Goal: Task Accomplishment & Management: Complete application form

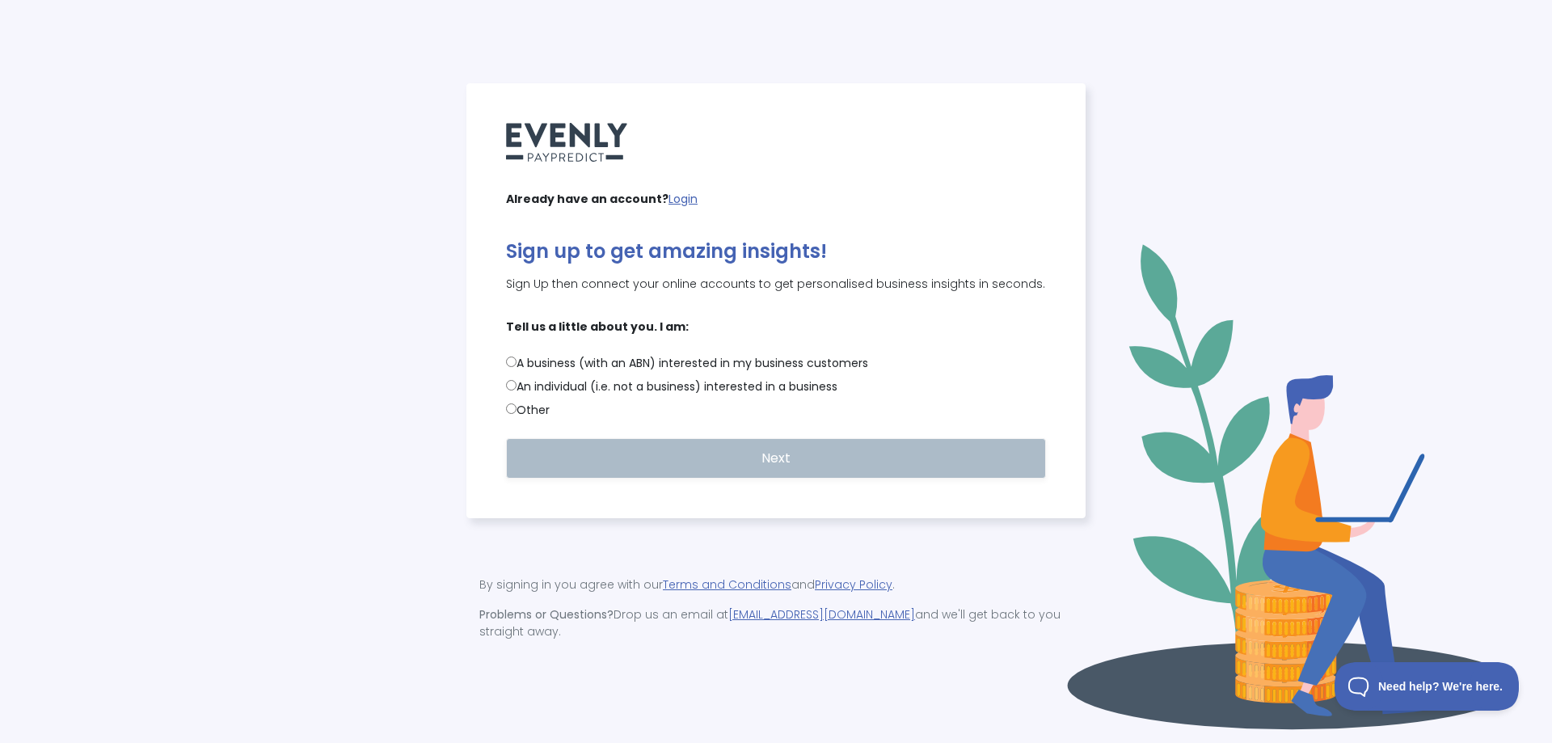
click at [514, 367] on input "A business (with an ABN) interested in my business customers" at bounding box center [511, 362] width 11 height 11
radio input "true"
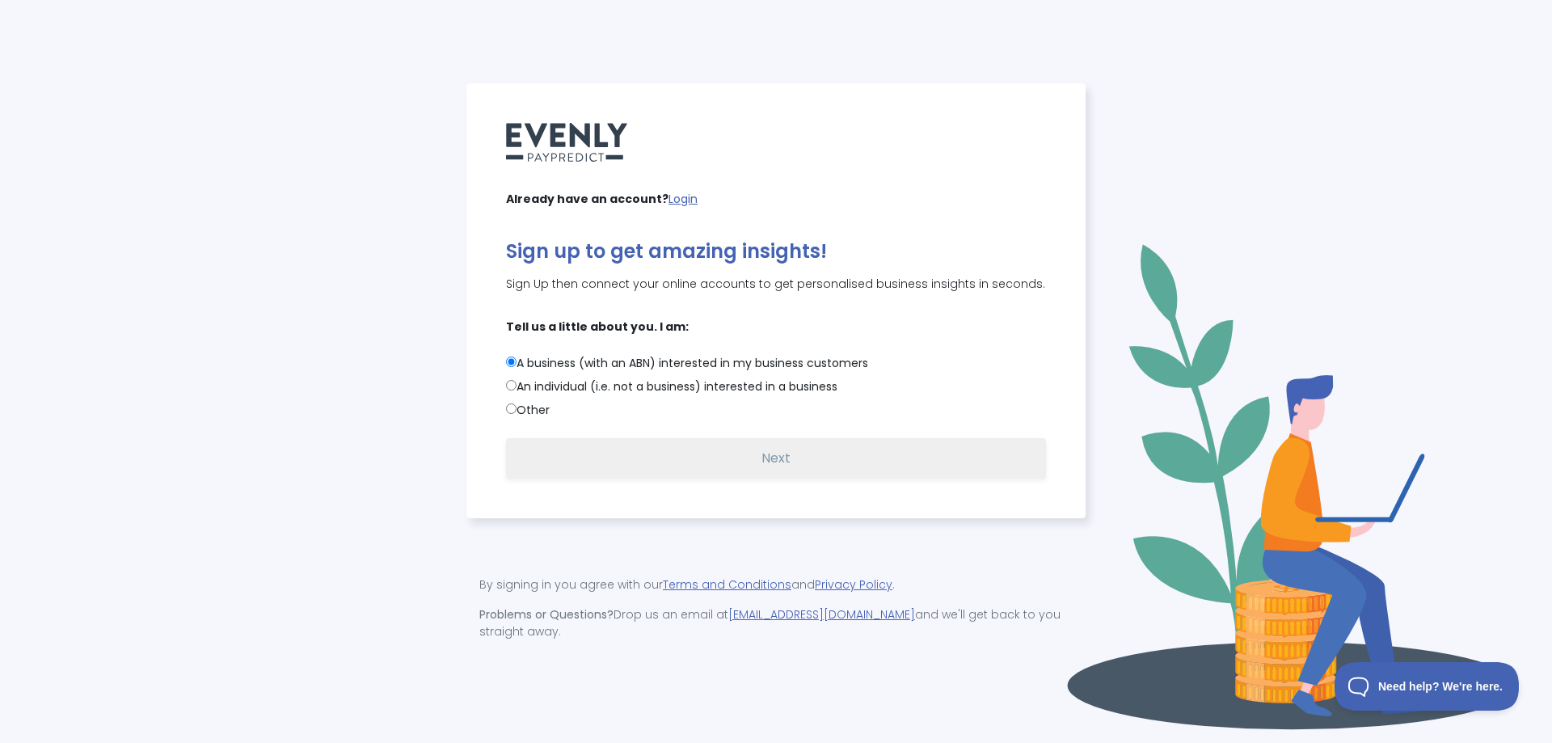
click at [619, 474] on button "Next" at bounding box center [776, 458] width 540 height 40
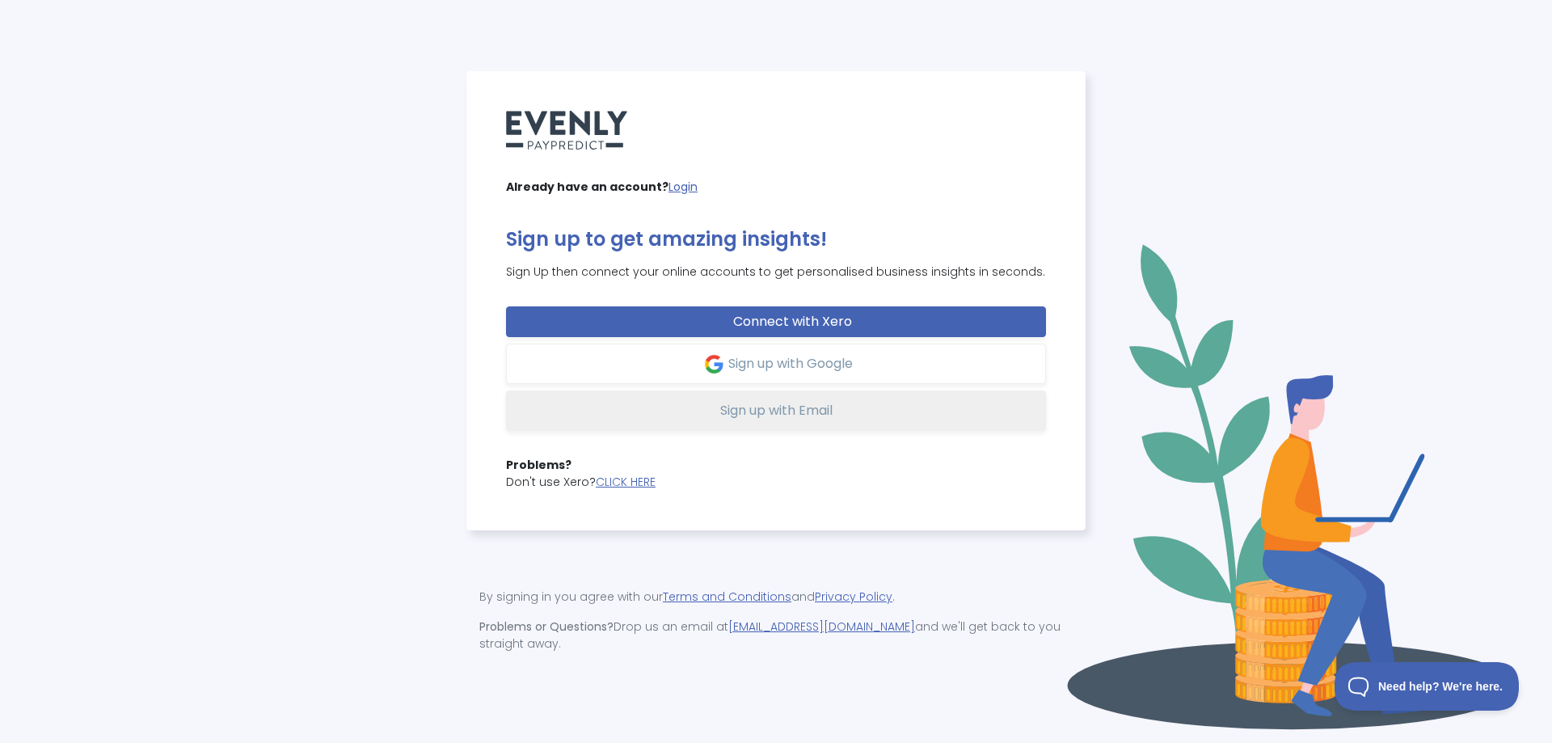
click at [741, 429] on button "Sign up with Email" at bounding box center [776, 410] width 540 height 40
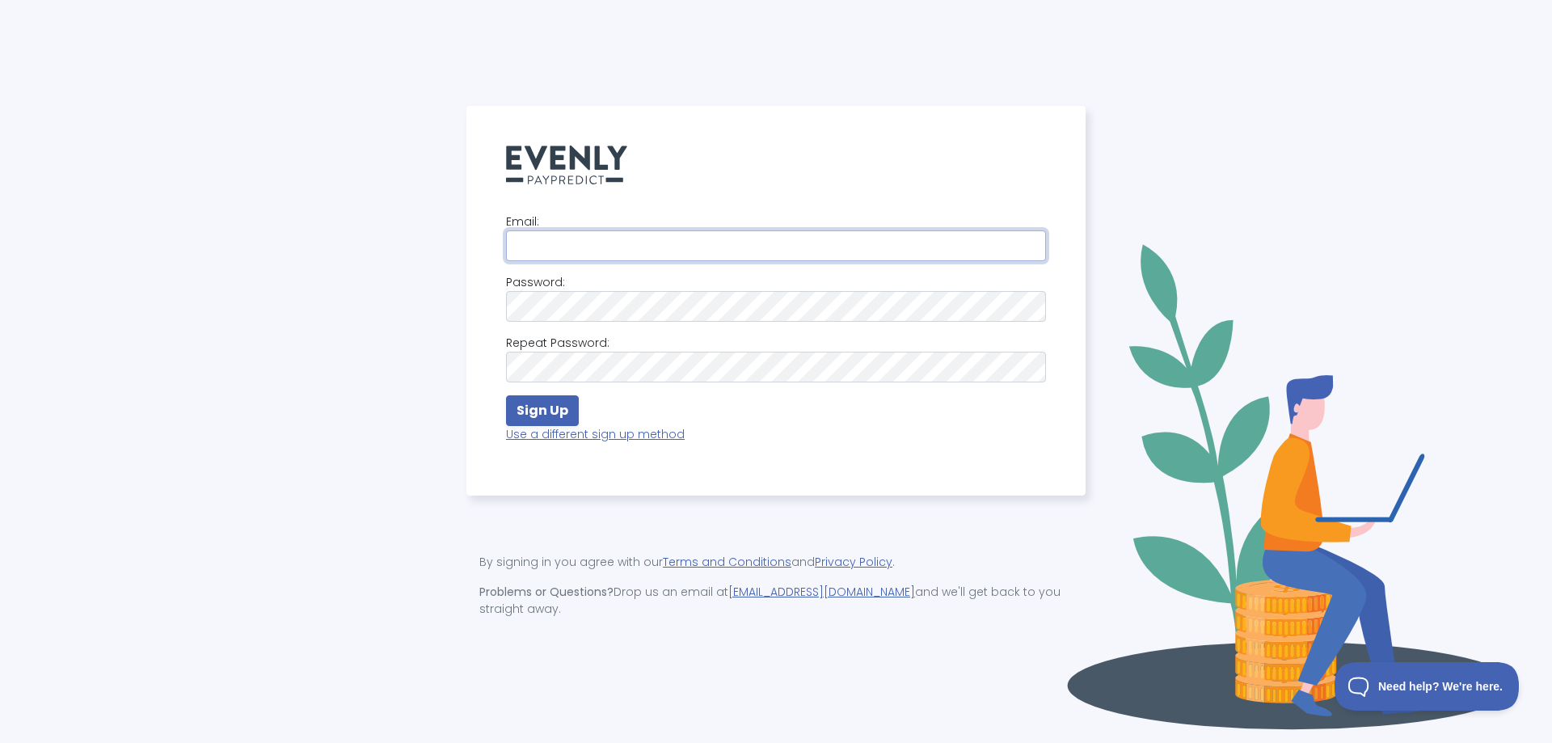
click at [560, 247] on input "email" at bounding box center [776, 245] width 540 height 31
click at [621, 257] on input "email" at bounding box center [776, 245] width 540 height 31
type input "bxu@dejavuwines.com.au"
click at [551, 414] on strong "Sign Up" at bounding box center [543, 410] width 52 height 19
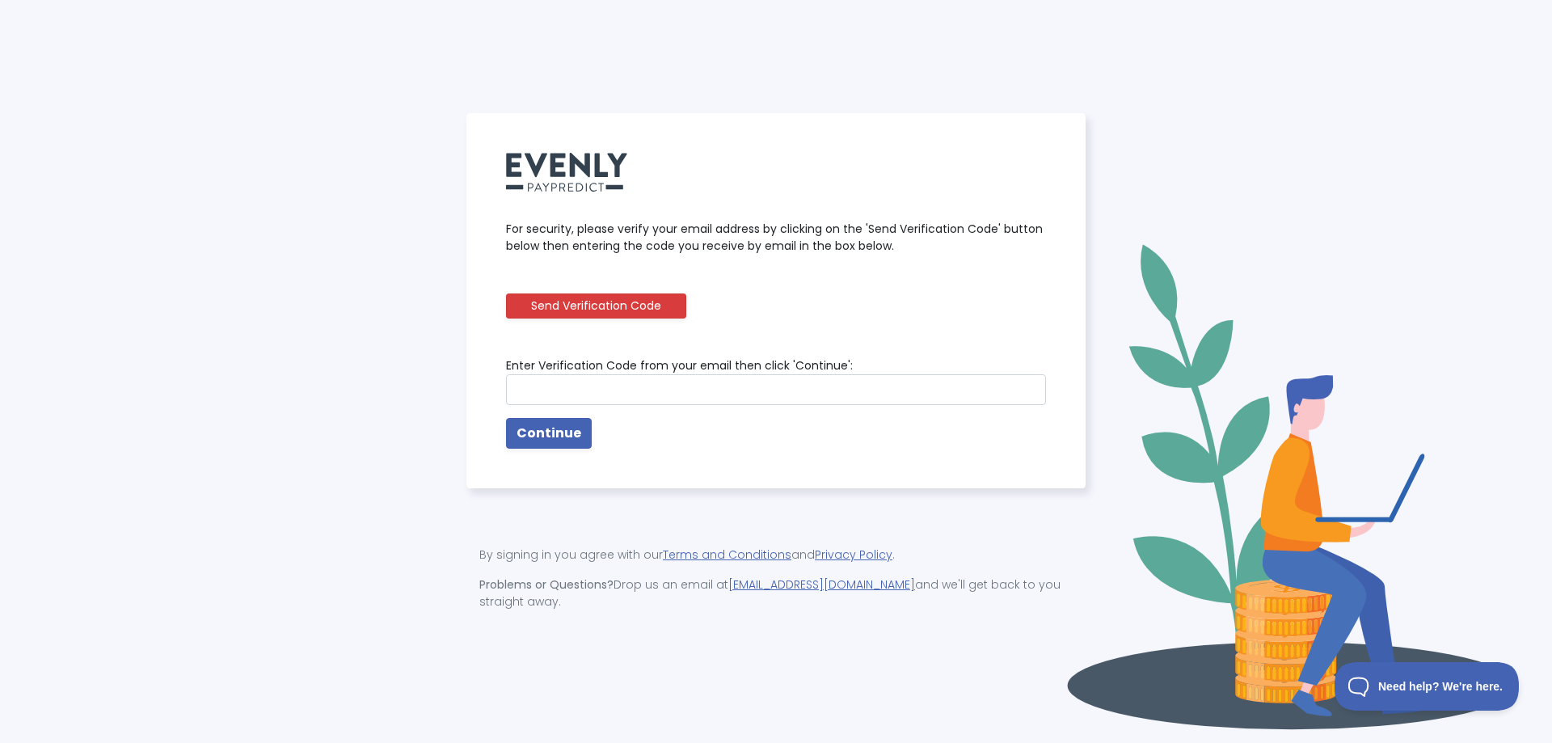
click at [640, 309] on button "Send Verification Code" at bounding box center [596, 305] width 180 height 25
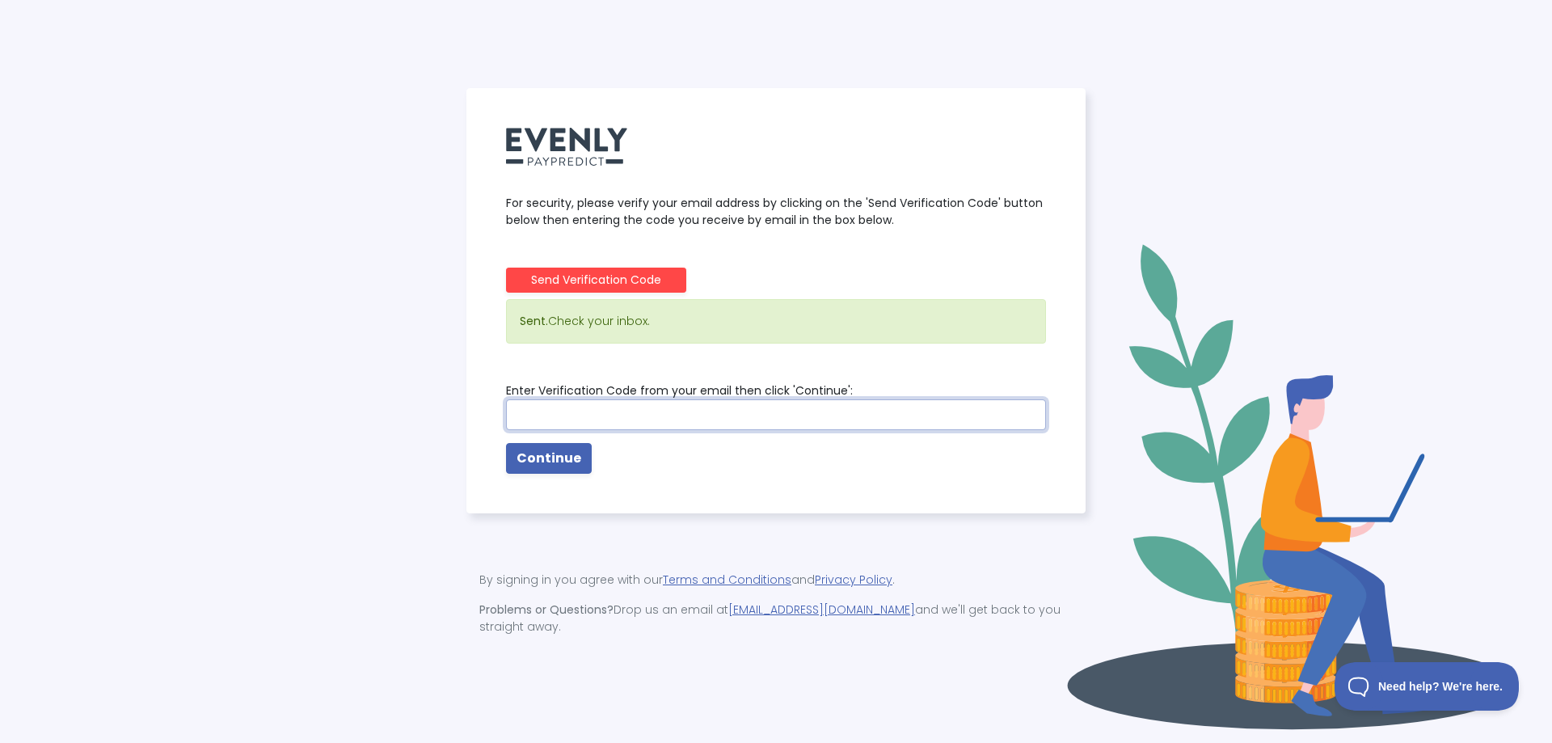
click at [753, 427] on input "text" at bounding box center [776, 414] width 540 height 31
type input "063839"
click at [538, 467] on strong "Continue" at bounding box center [549, 458] width 65 height 19
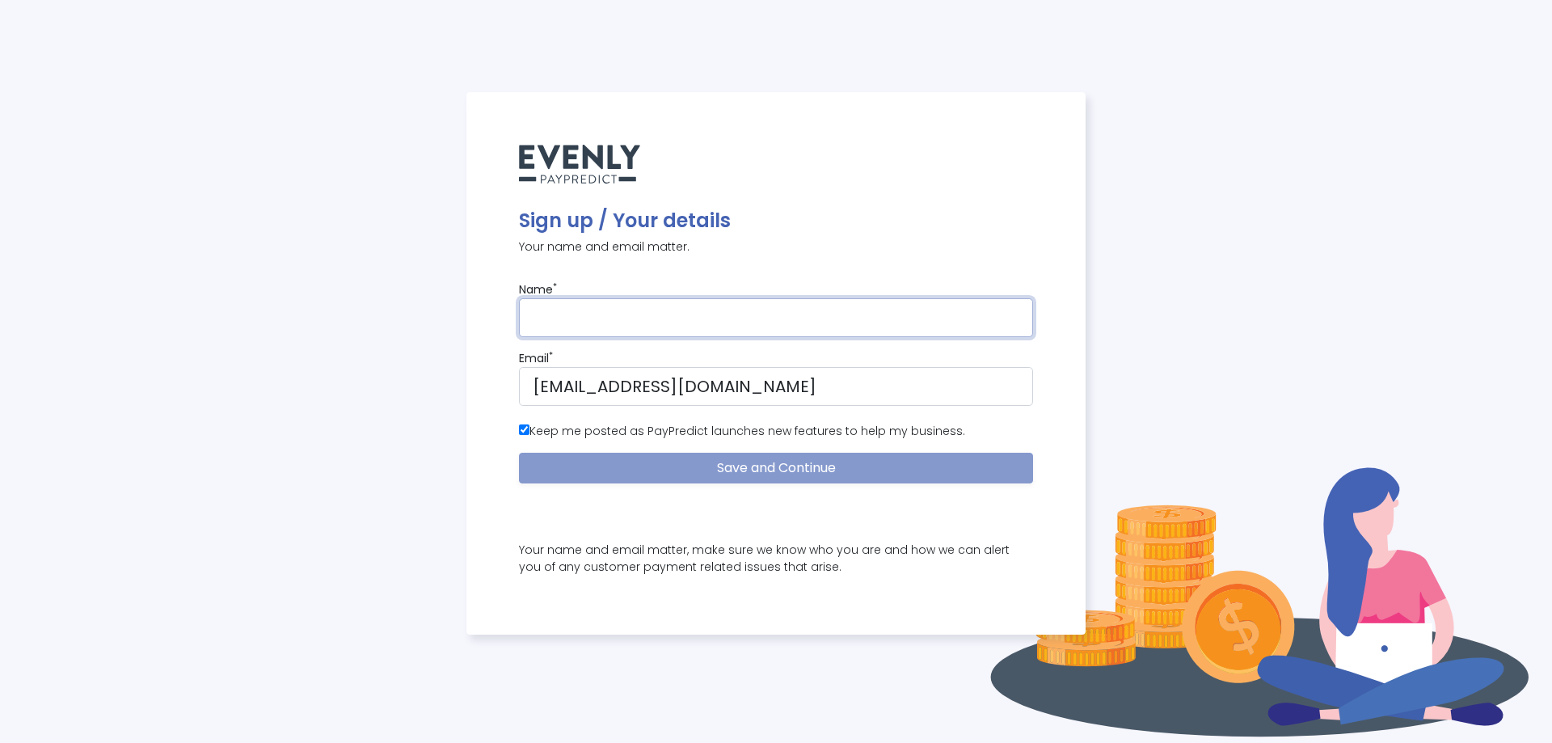
click at [661, 311] on input "text" at bounding box center [776, 317] width 514 height 39
type input "bowen xu"
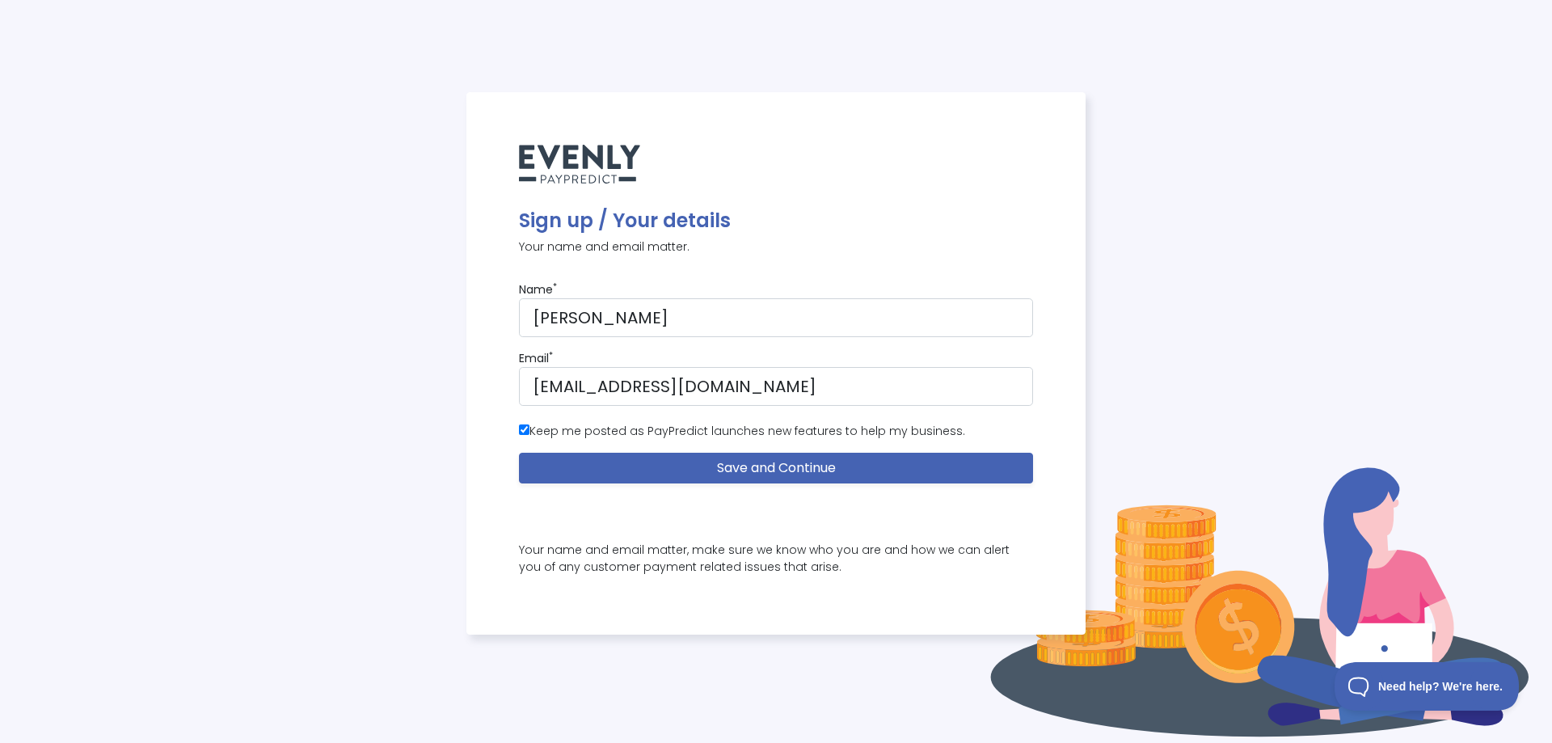
click at [673, 432] on label "Keep me posted as PayPredict launches new features to help my business." at bounding box center [742, 431] width 446 height 17
click at [530, 432] on input "Keep me posted as PayPredict launches new features to help my business." at bounding box center [524, 429] width 11 height 11
click at [679, 433] on label "Keep me posted as PayPredict launches new features to help my business." at bounding box center [742, 431] width 446 height 17
click at [530, 433] on input "Keep me posted as PayPredict launches new features to help my business." at bounding box center [524, 429] width 11 height 11
checkbox input "true"
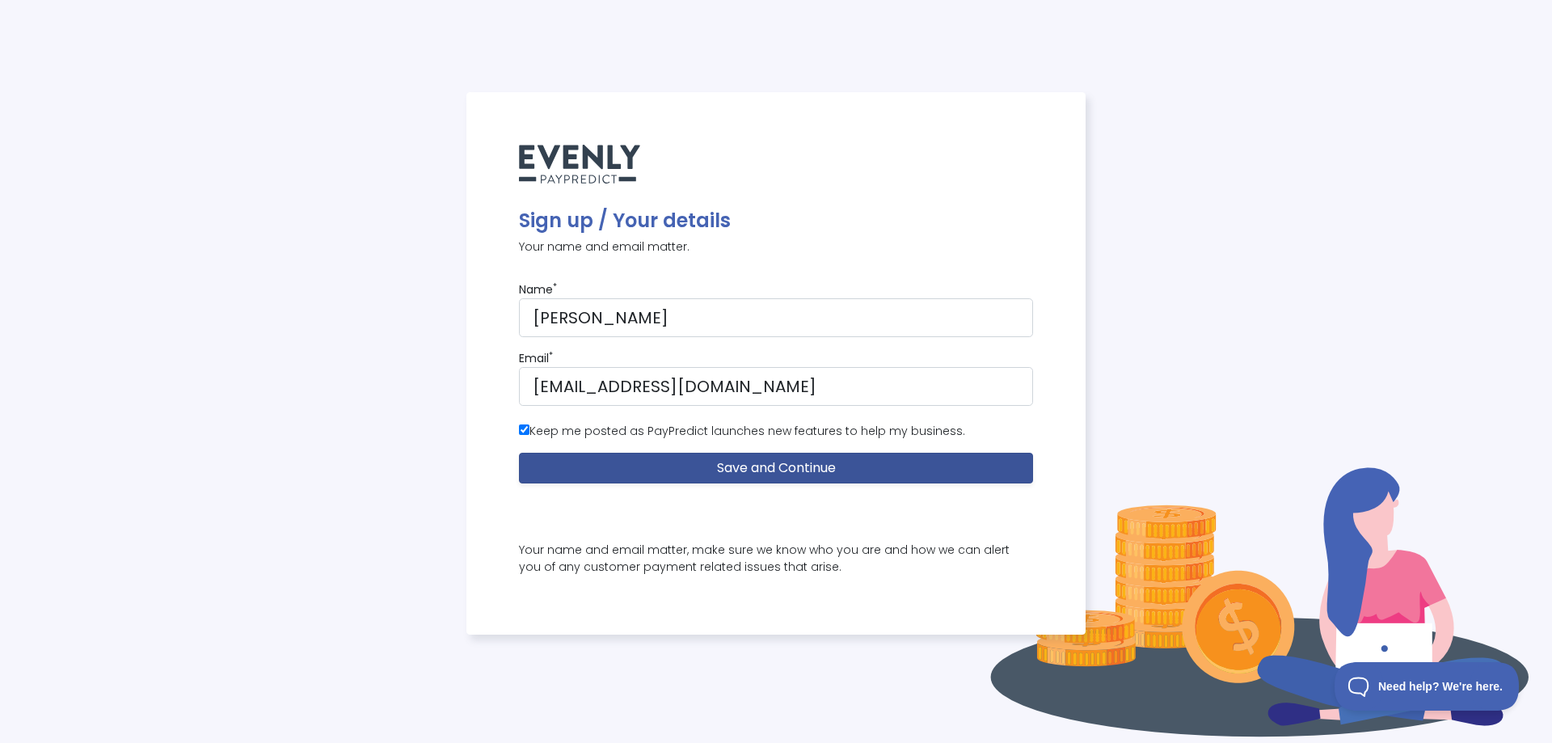
click at [683, 462] on button "Save and Continue" at bounding box center [776, 468] width 514 height 31
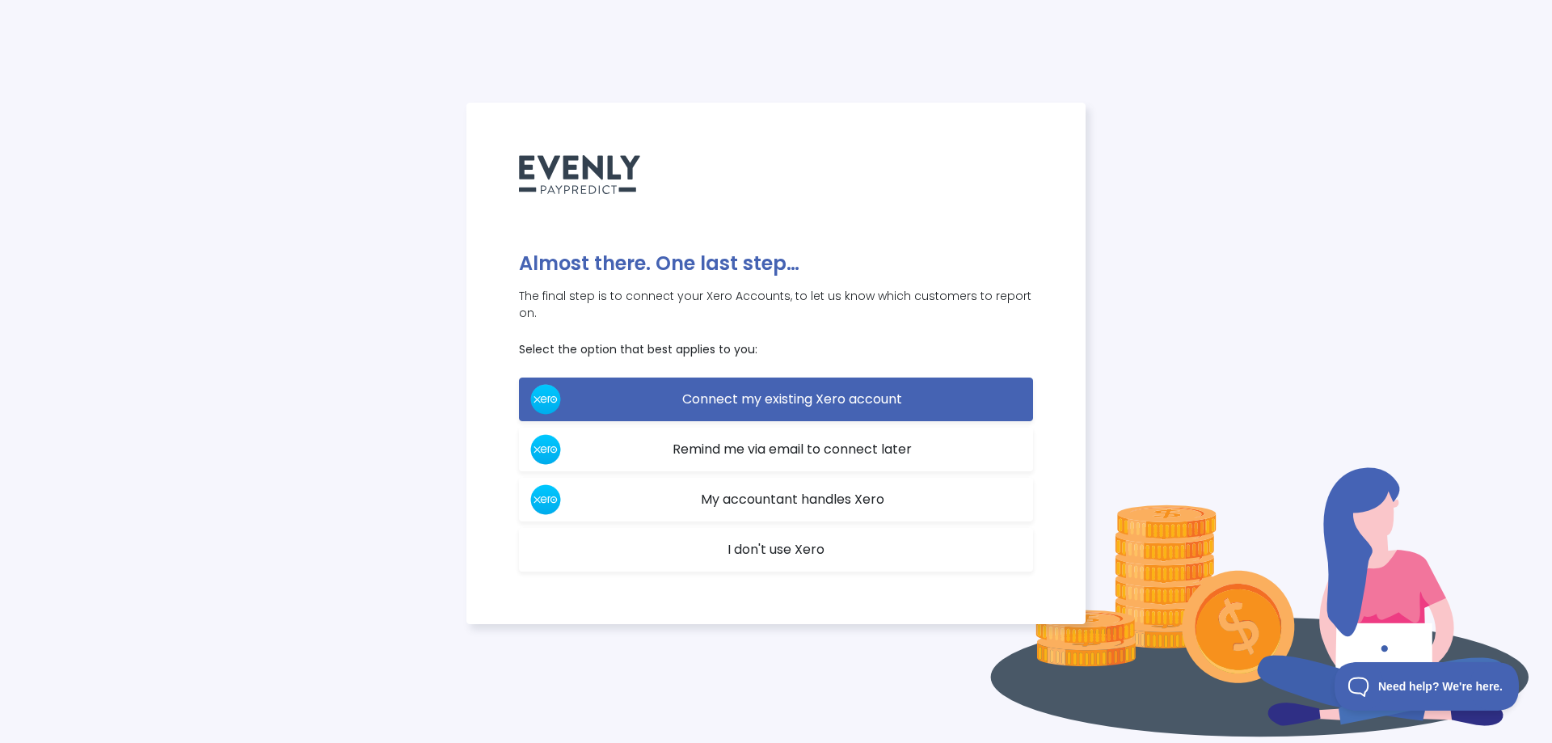
click at [826, 546] on link "I don't use Xero" at bounding box center [776, 550] width 514 height 44
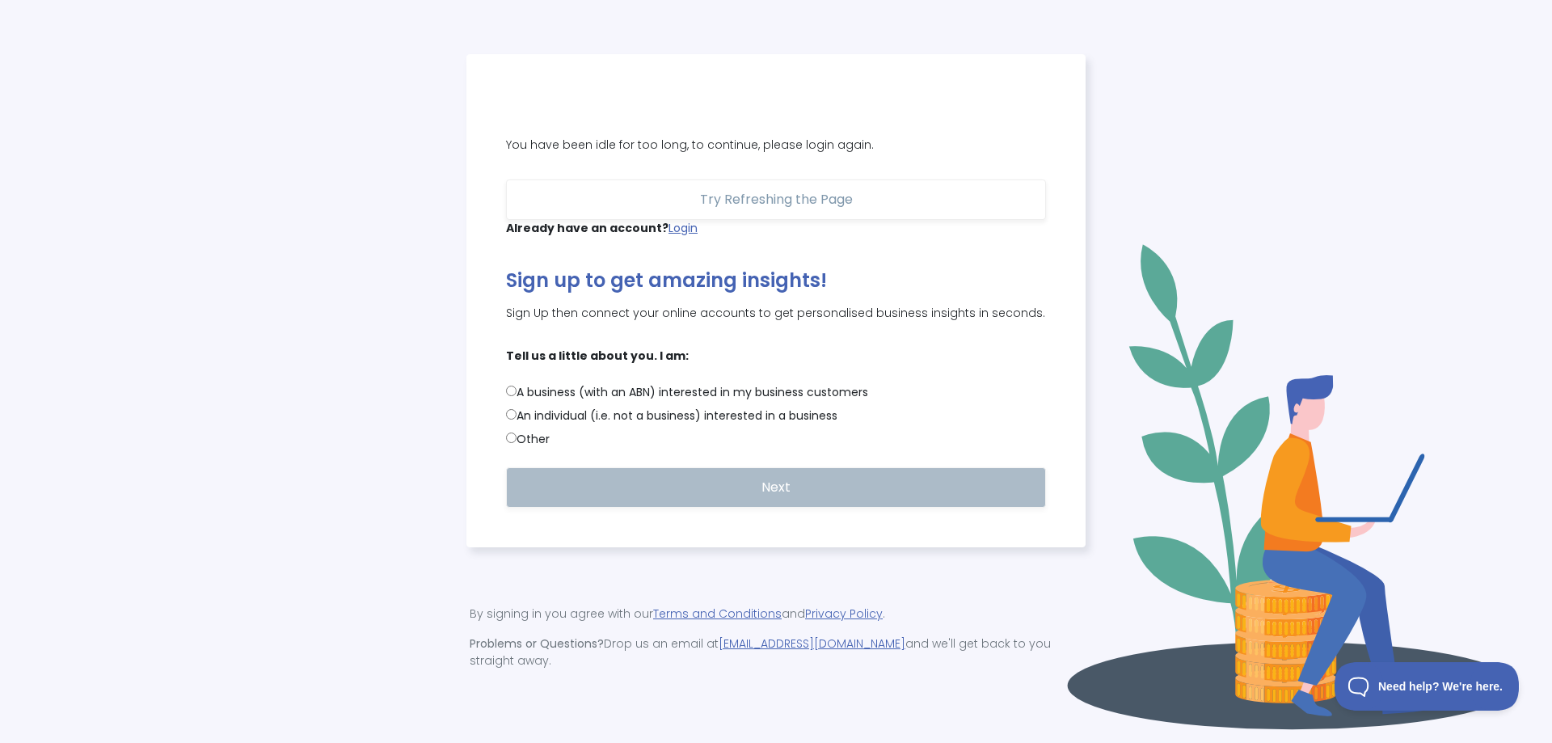
click at [596, 398] on label "A business (with an ABN) interested in my business customers" at bounding box center [776, 392] width 540 height 17
click at [517, 396] on input "A business (with an ABN) interested in my business customers" at bounding box center [511, 391] width 11 height 11
radio input "true"
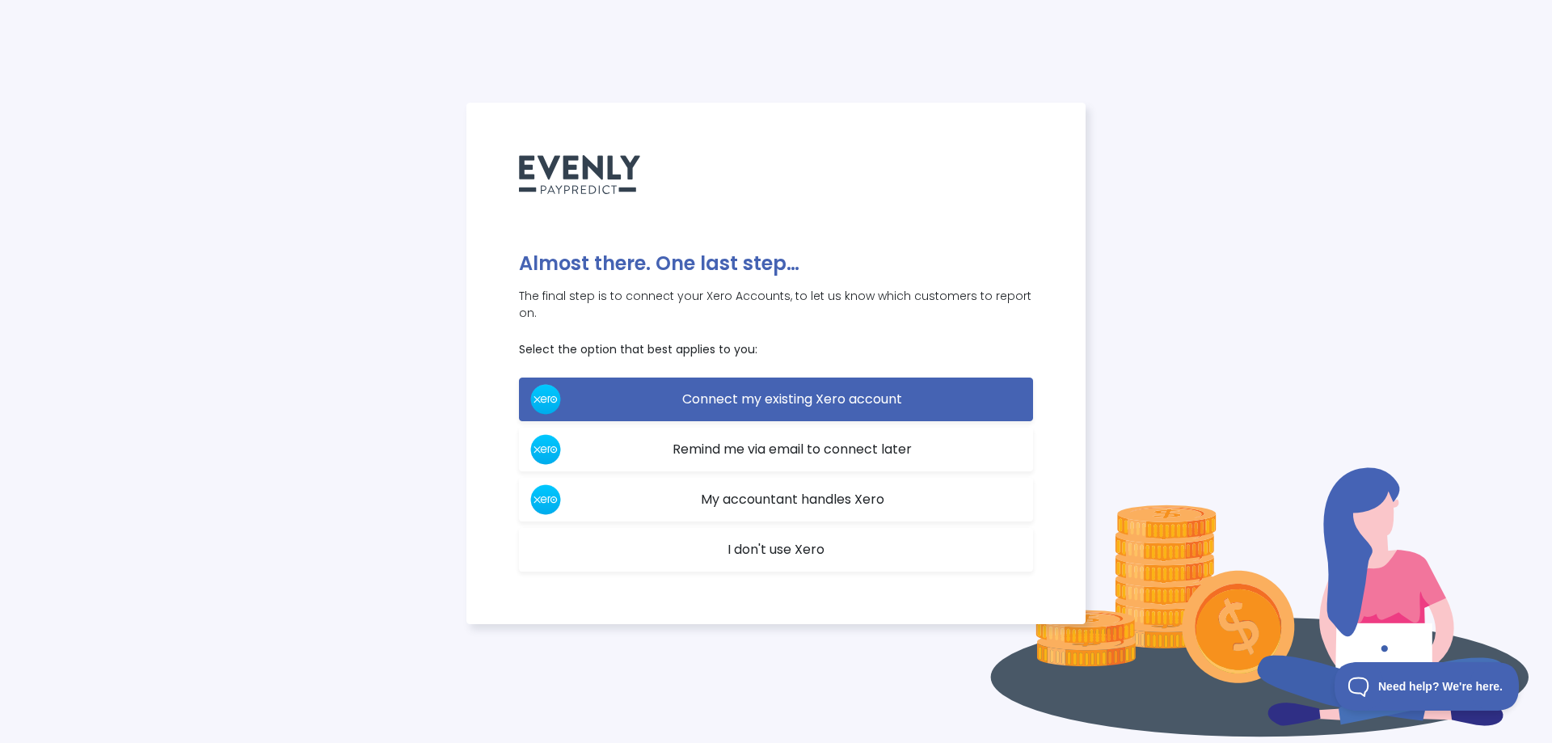
click at [774, 546] on span "I don't use Xero" at bounding box center [776, 549] width 97 height 19
